Goal: Transaction & Acquisition: Obtain resource

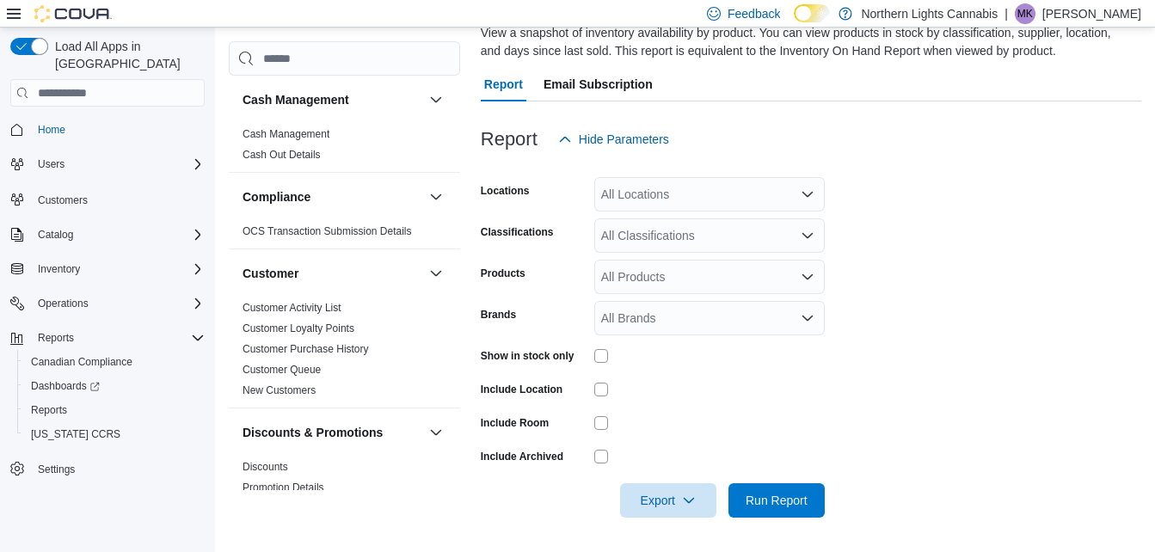
scroll to position [590, 0]
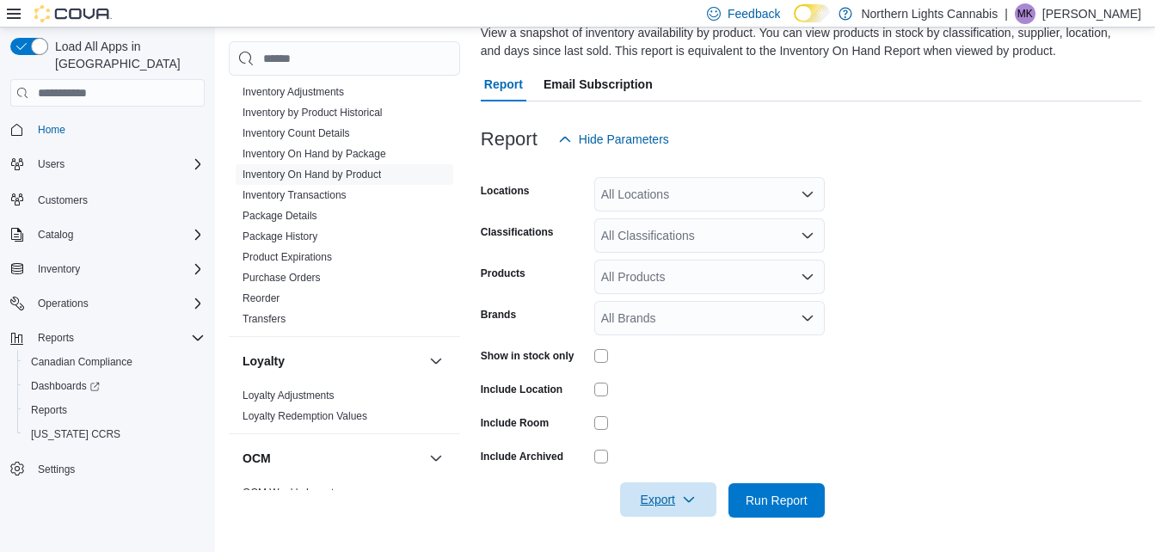
click at [662, 500] on span "Export" at bounding box center [669, 500] width 76 height 34
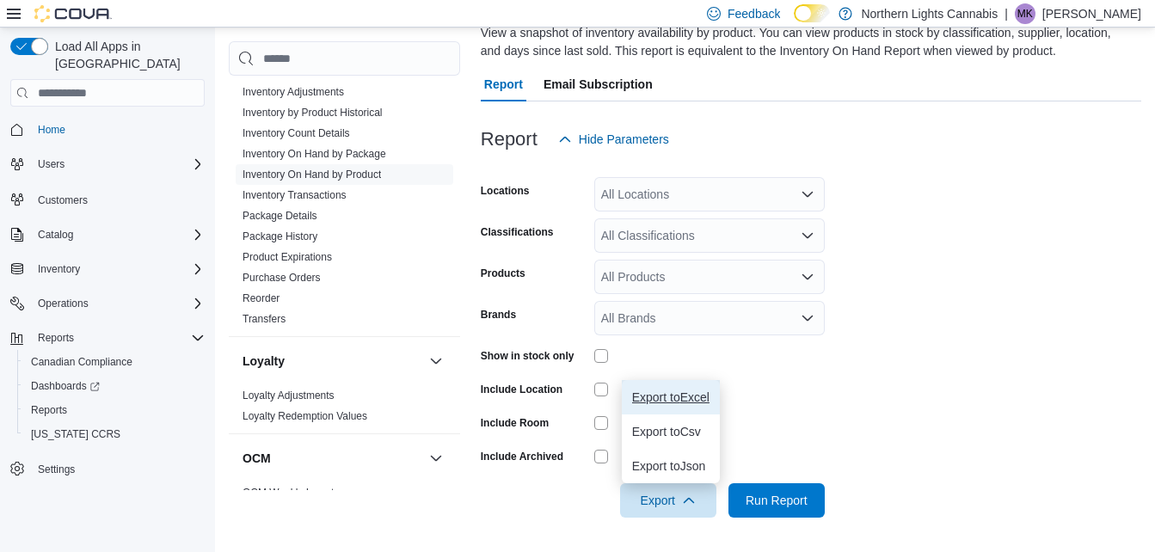
click at [667, 397] on span "Export to Excel" at bounding box center [670, 398] width 77 height 14
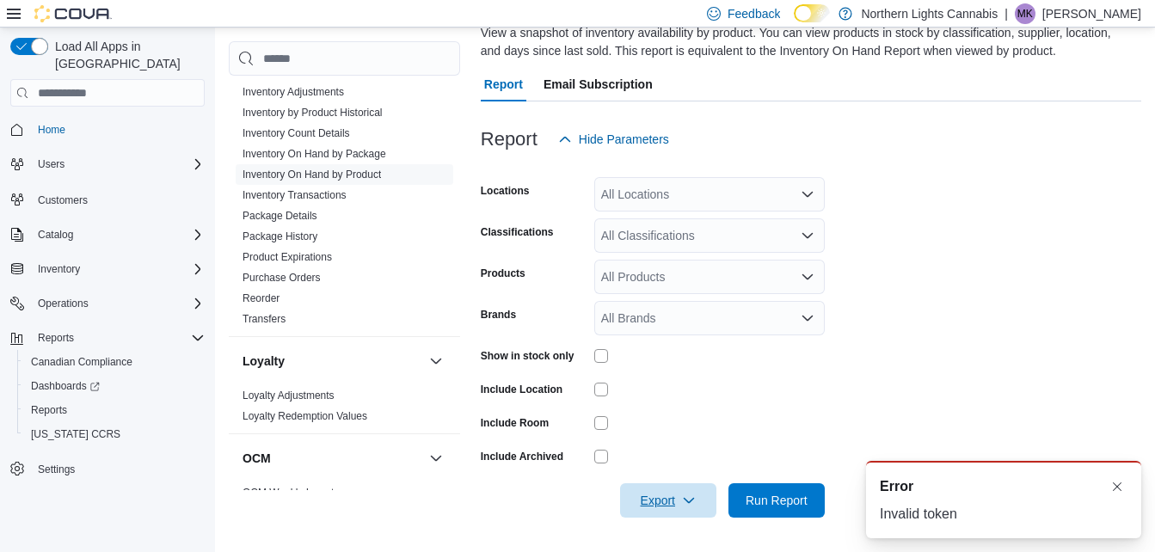
scroll to position [0, 0]
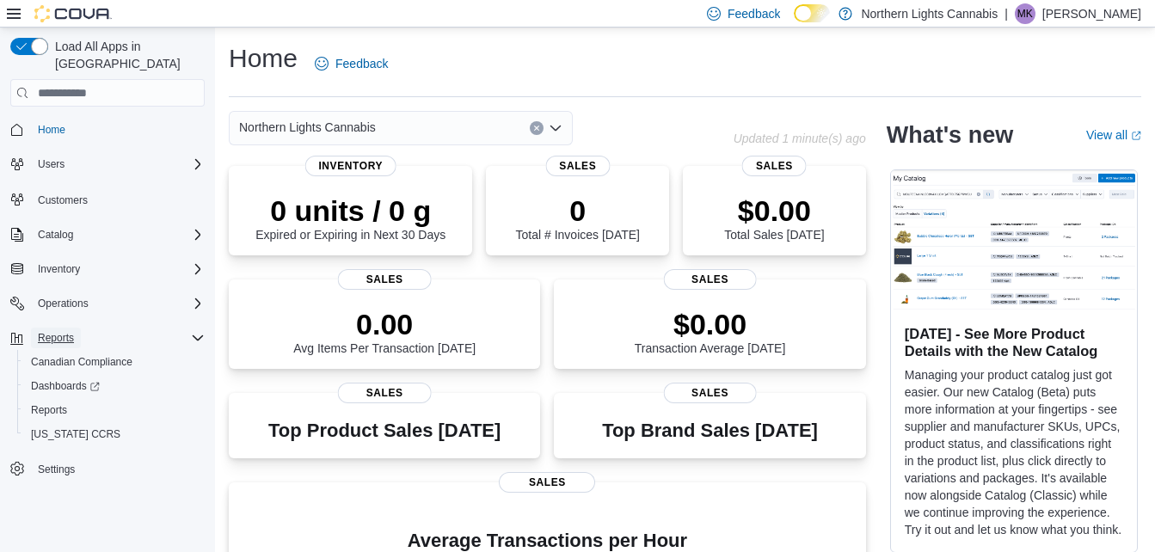
click at [61, 331] on span "Reports" at bounding box center [56, 338] width 36 height 14
click at [51, 403] on span "Reports" at bounding box center [49, 410] width 36 height 14
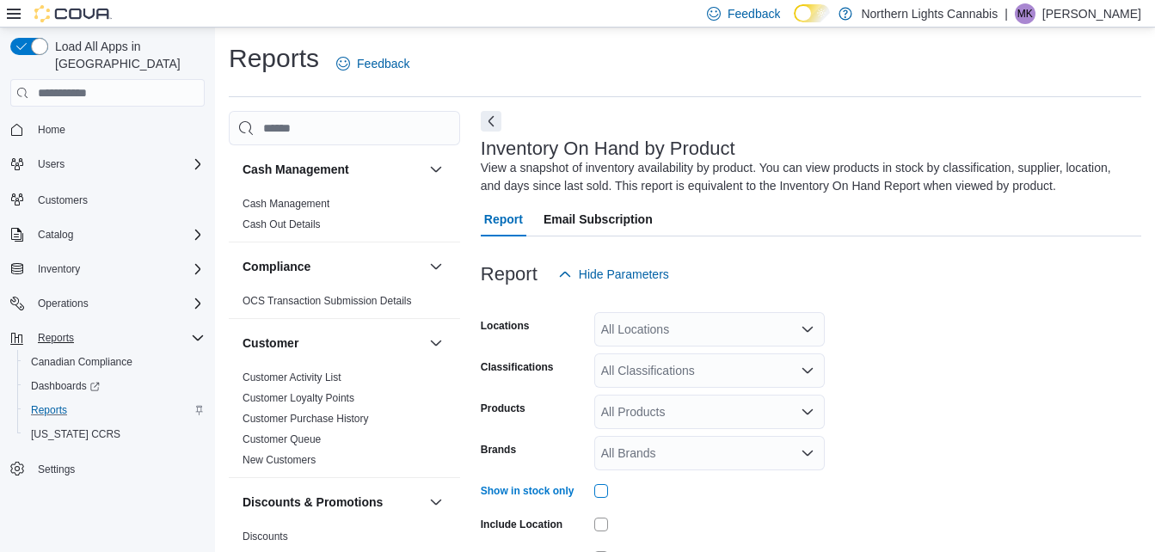
scroll to position [135, 0]
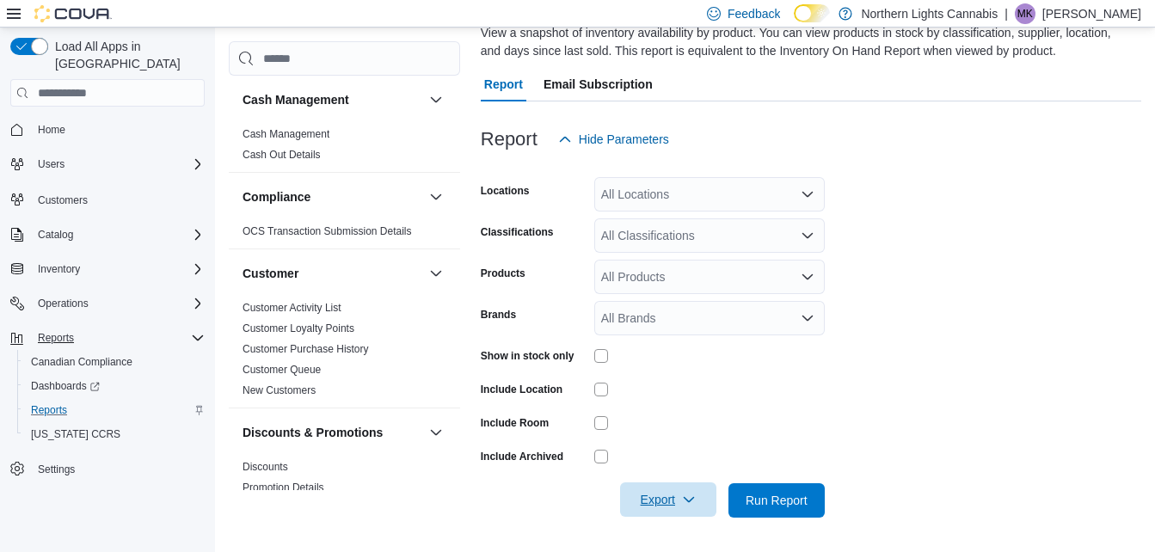
click at [653, 501] on span "Export" at bounding box center [669, 500] width 76 height 34
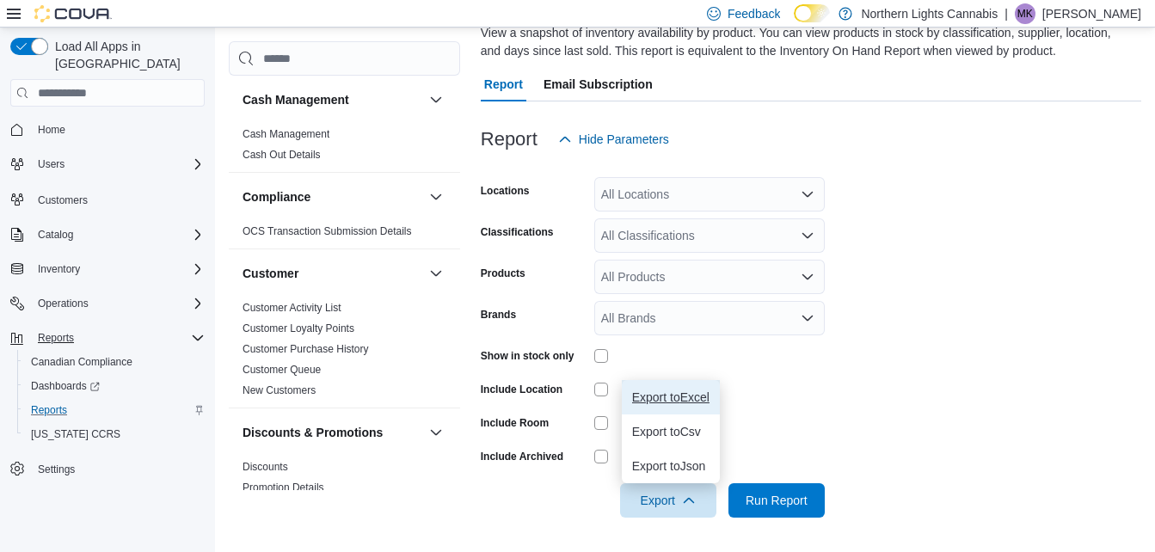
click at [656, 395] on span "Export to Excel" at bounding box center [670, 398] width 77 height 14
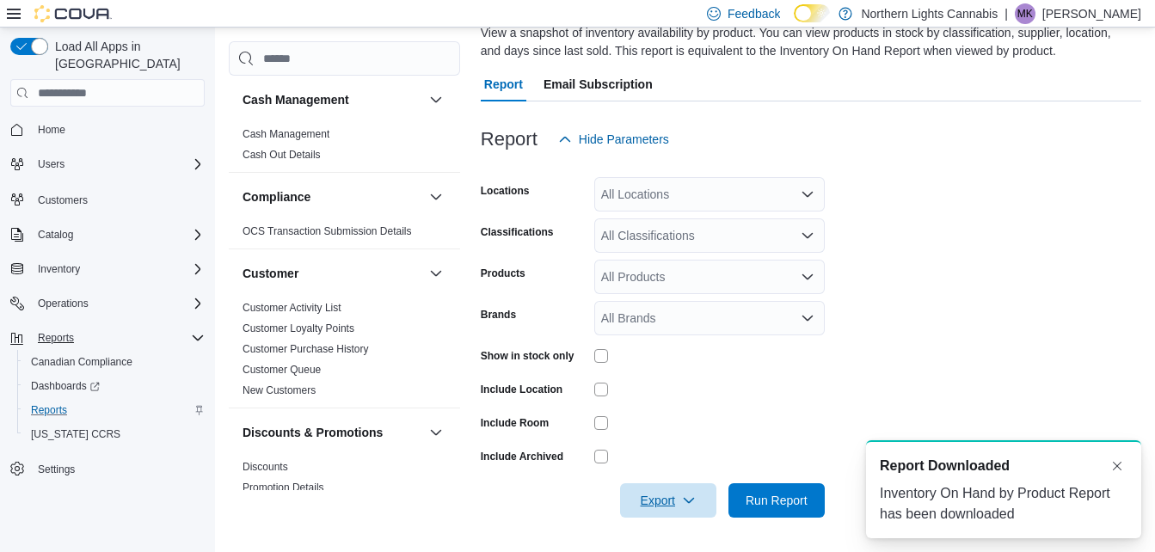
scroll to position [0, 0]
